Goal: Information Seeking & Learning: Learn about a topic

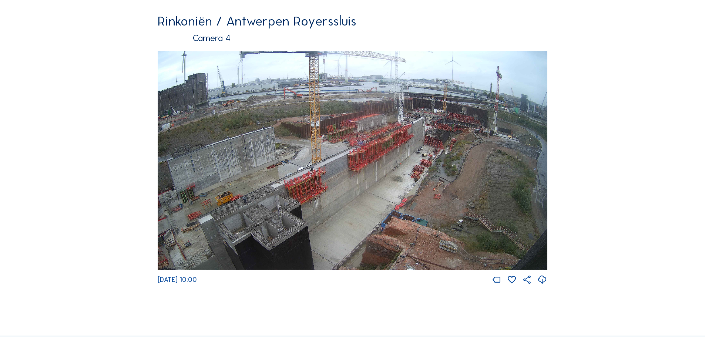
scroll to position [1248, 0]
click at [402, 176] on img at bounding box center [353, 160] width 390 height 220
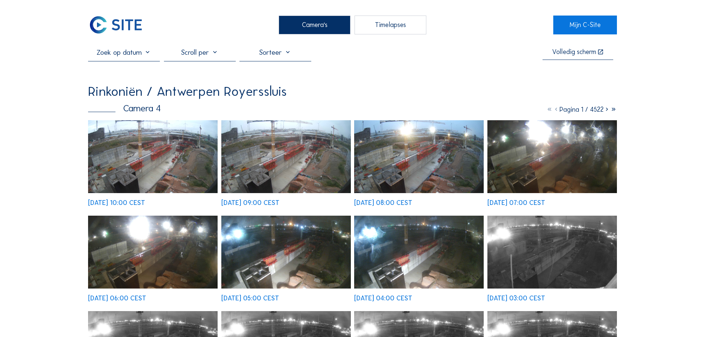
click at [153, 149] on img at bounding box center [153, 156] width 130 height 73
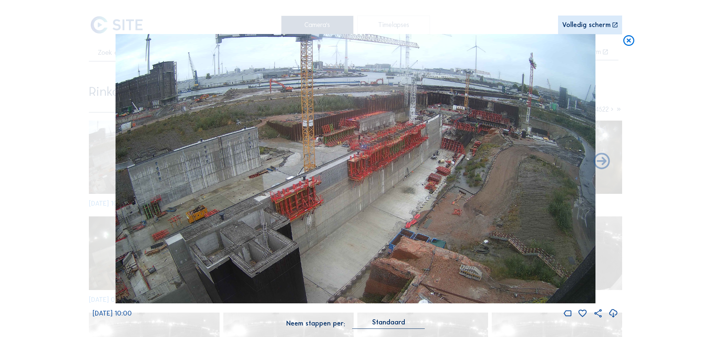
click at [626, 44] on icon at bounding box center [628, 41] width 13 height 14
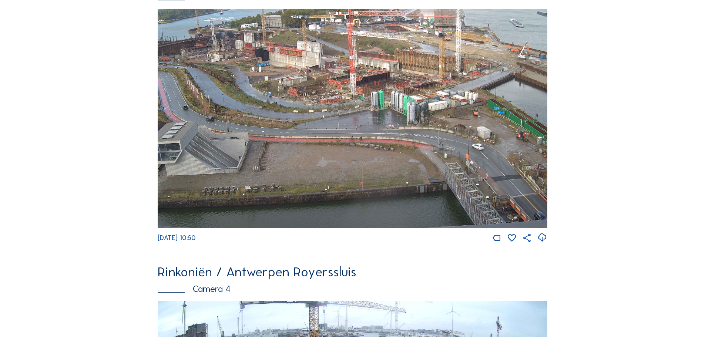
scroll to position [999, 0]
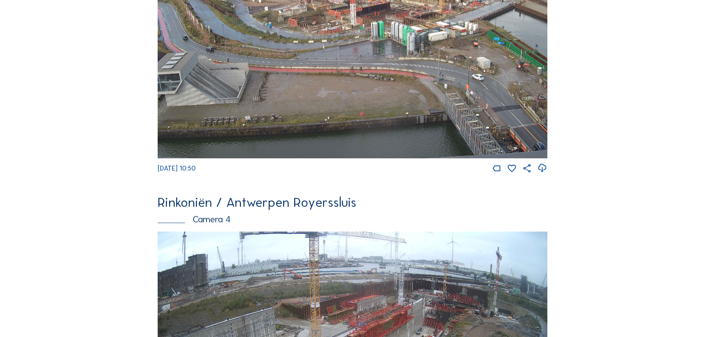
click at [391, 127] on img at bounding box center [353, 49] width 390 height 220
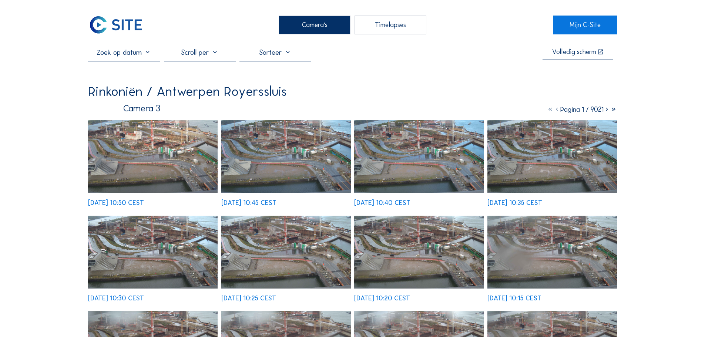
click at [118, 167] on img at bounding box center [153, 156] width 130 height 73
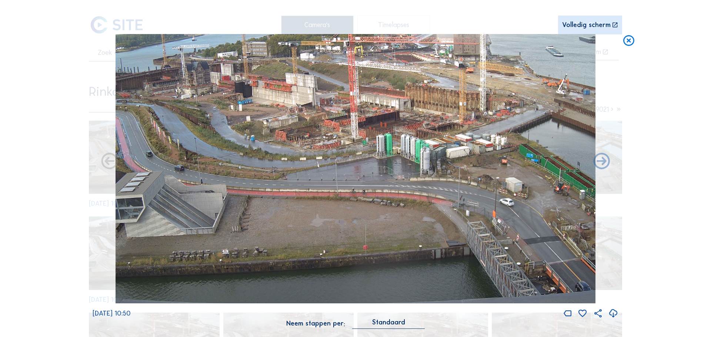
click at [627, 39] on icon at bounding box center [628, 41] width 13 height 14
